Goal: Information Seeking & Learning: Learn about a topic

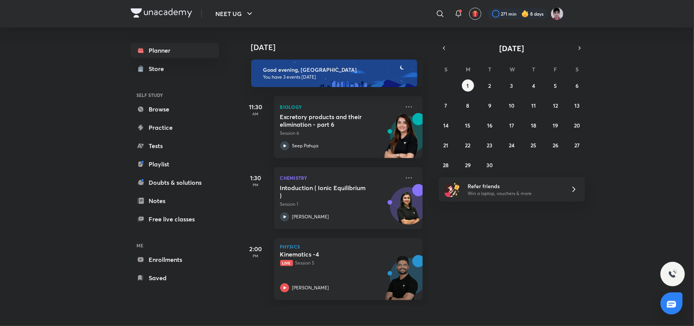
click at [340, 201] on p "Session 1" at bounding box center [340, 204] width 120 height 7
